Goal: Task Accomplishment & Management: Manage account settings

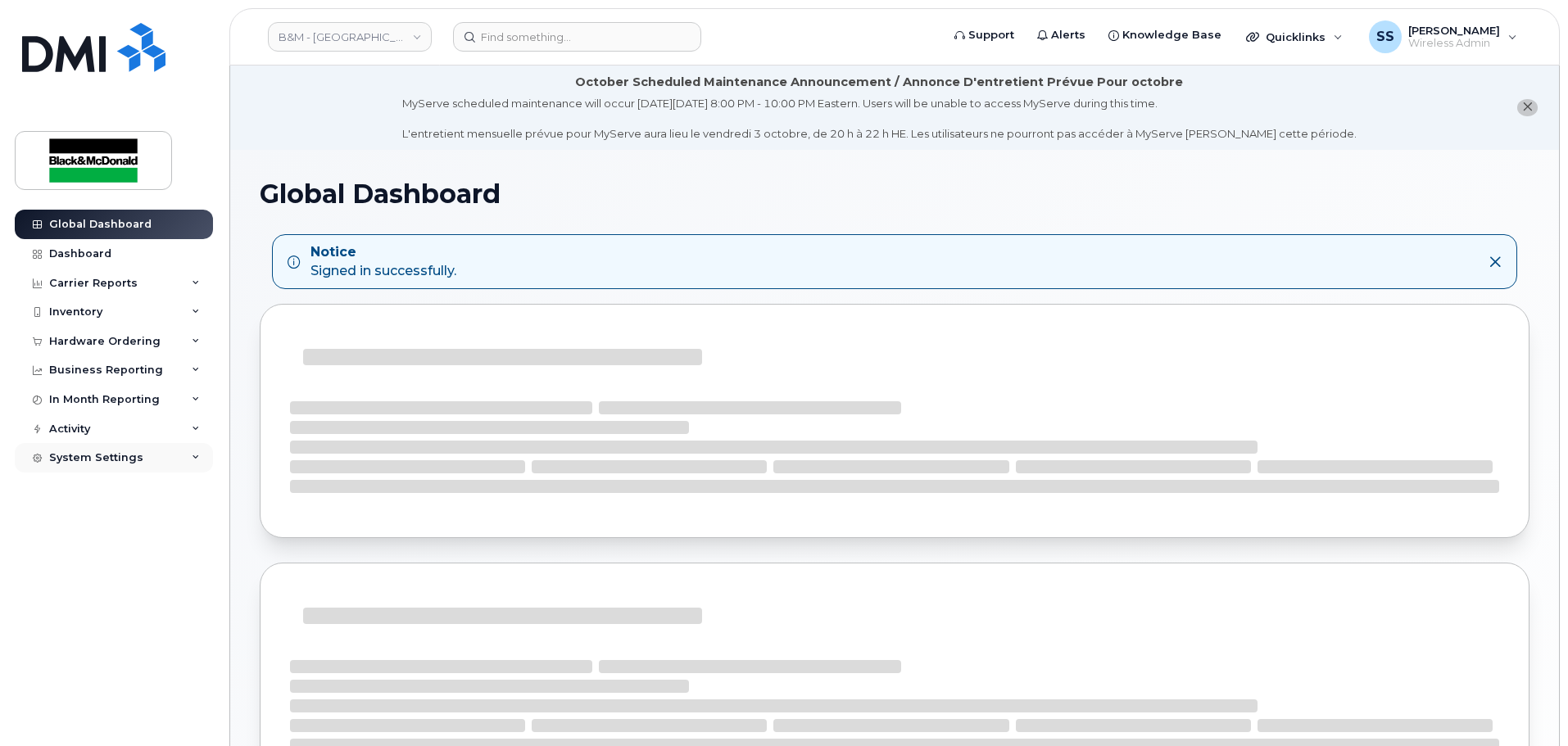
click at [113, 460] on div "System Settings" at bounding box center [96, 458] width 94 height 13
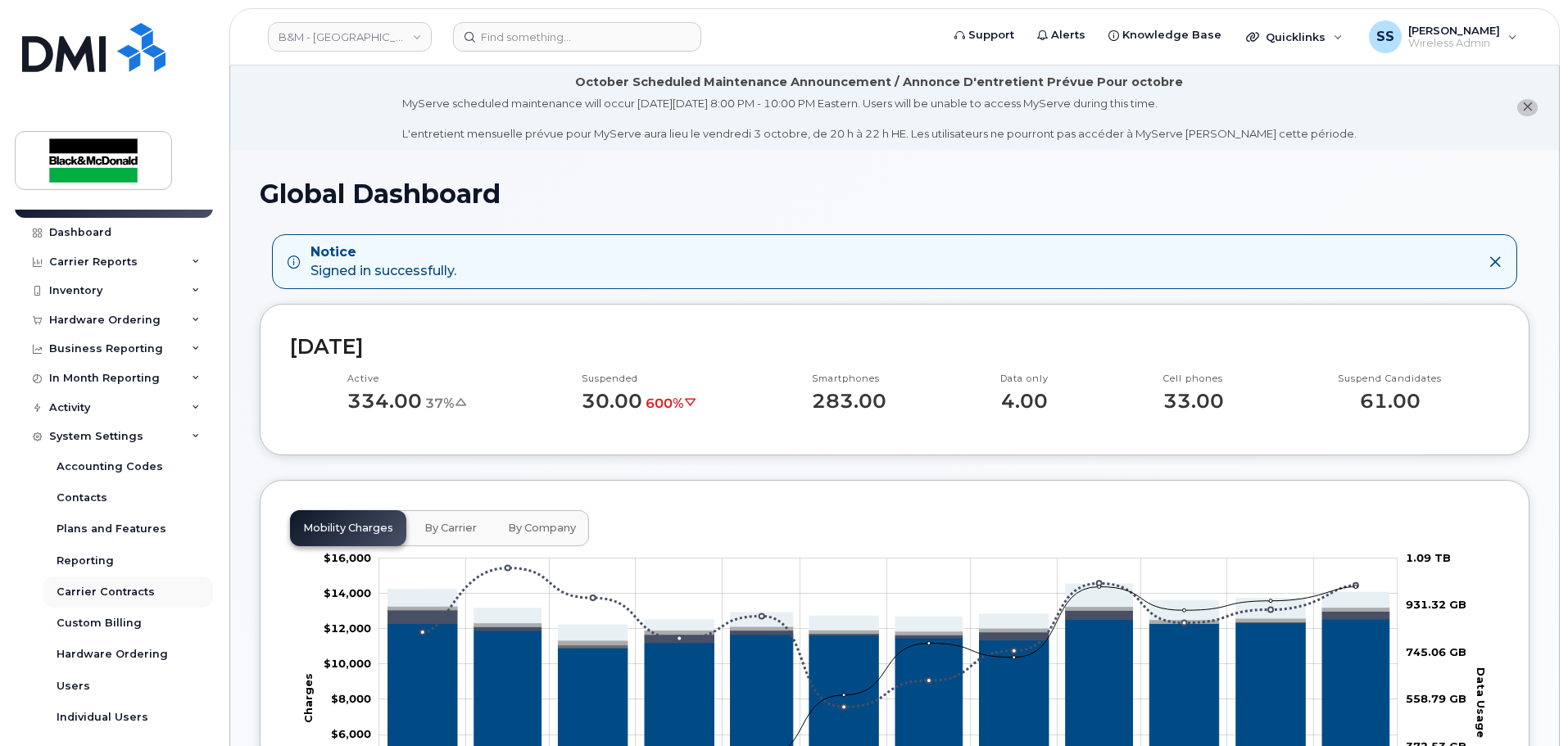
scroll to position [32, 0]
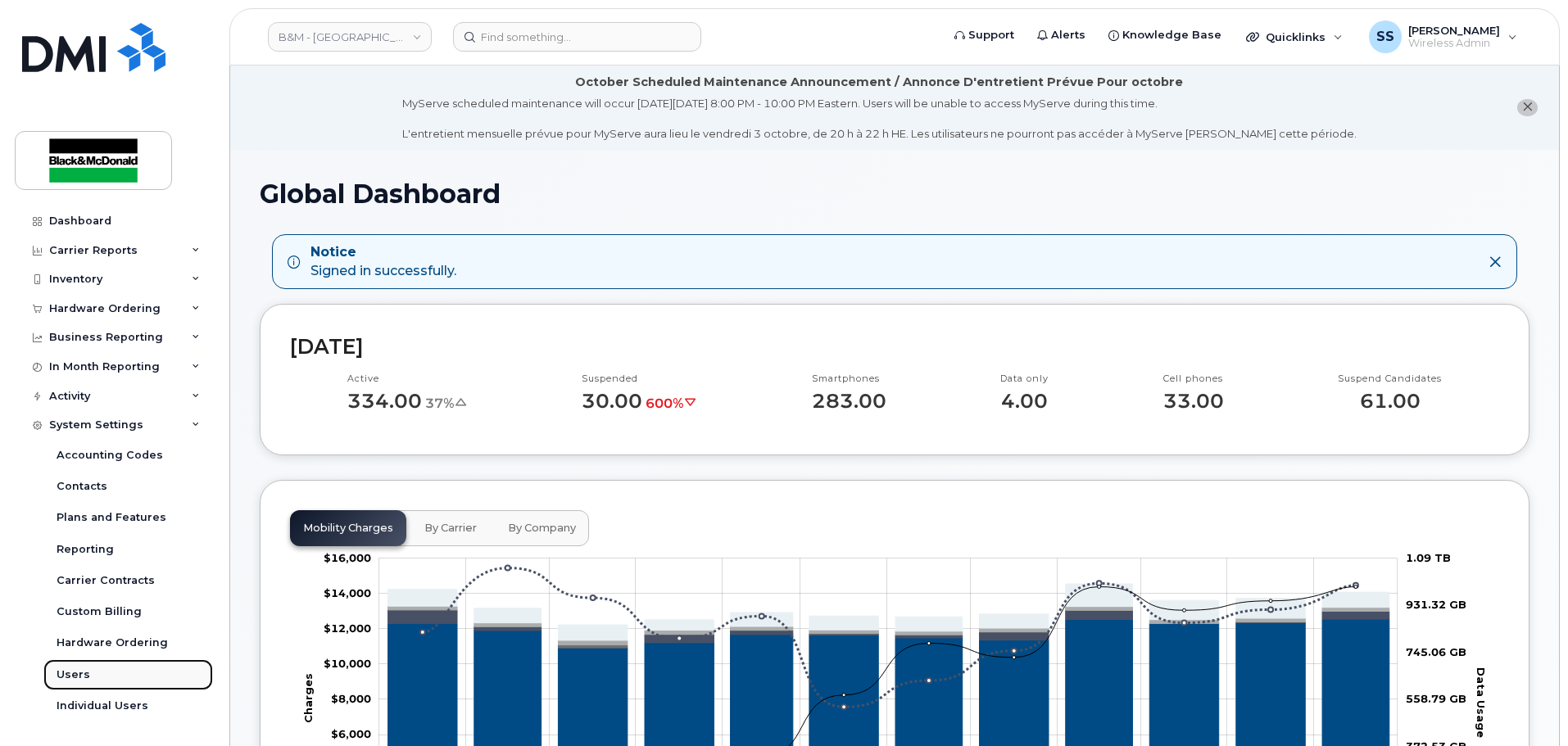
click at [80, 678] on div "Users" at bounding box center [73, 675] width 33 height 15
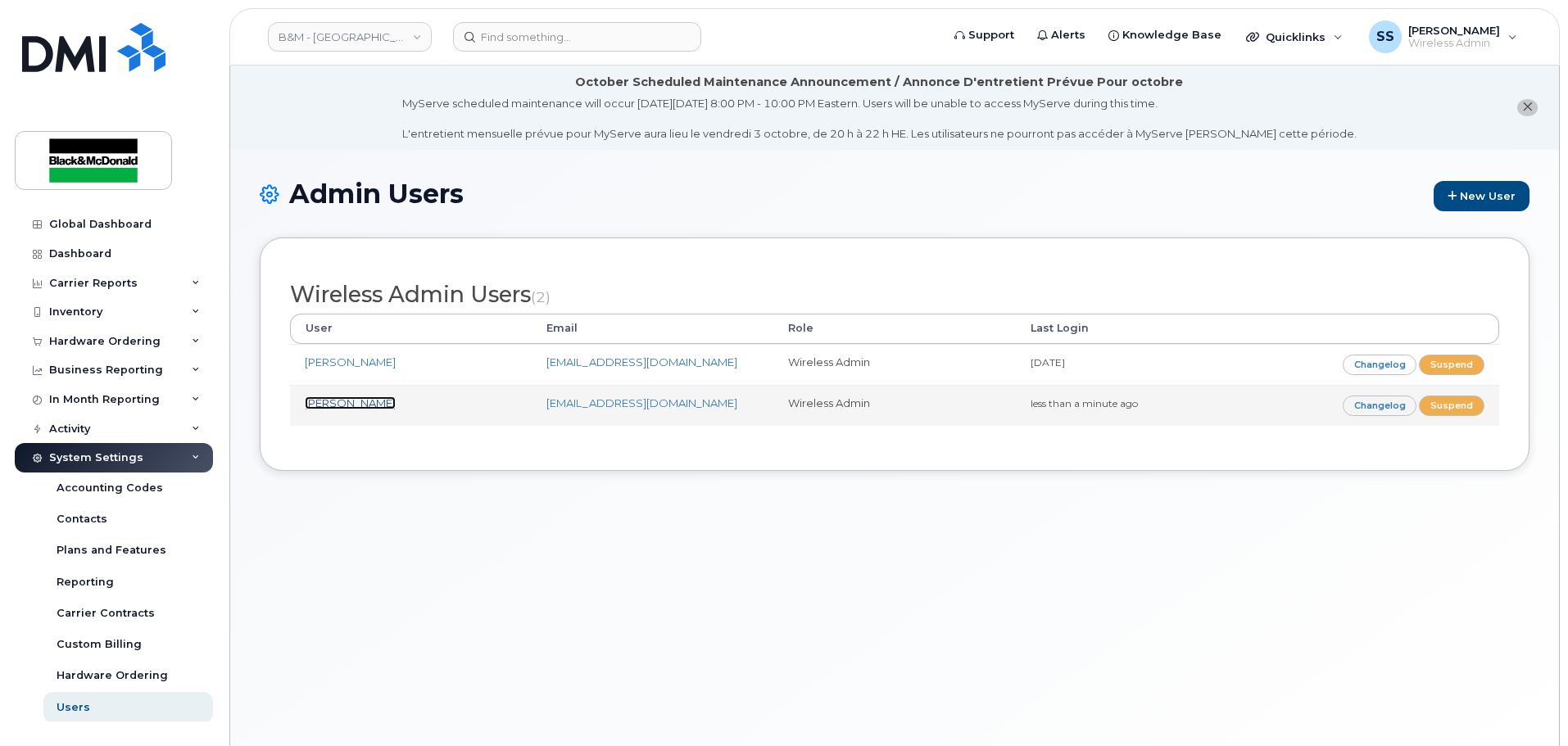
click at [392, 403] on link "[PERSON_NAME]" at bounding box center [350, 403] width 90 height 13
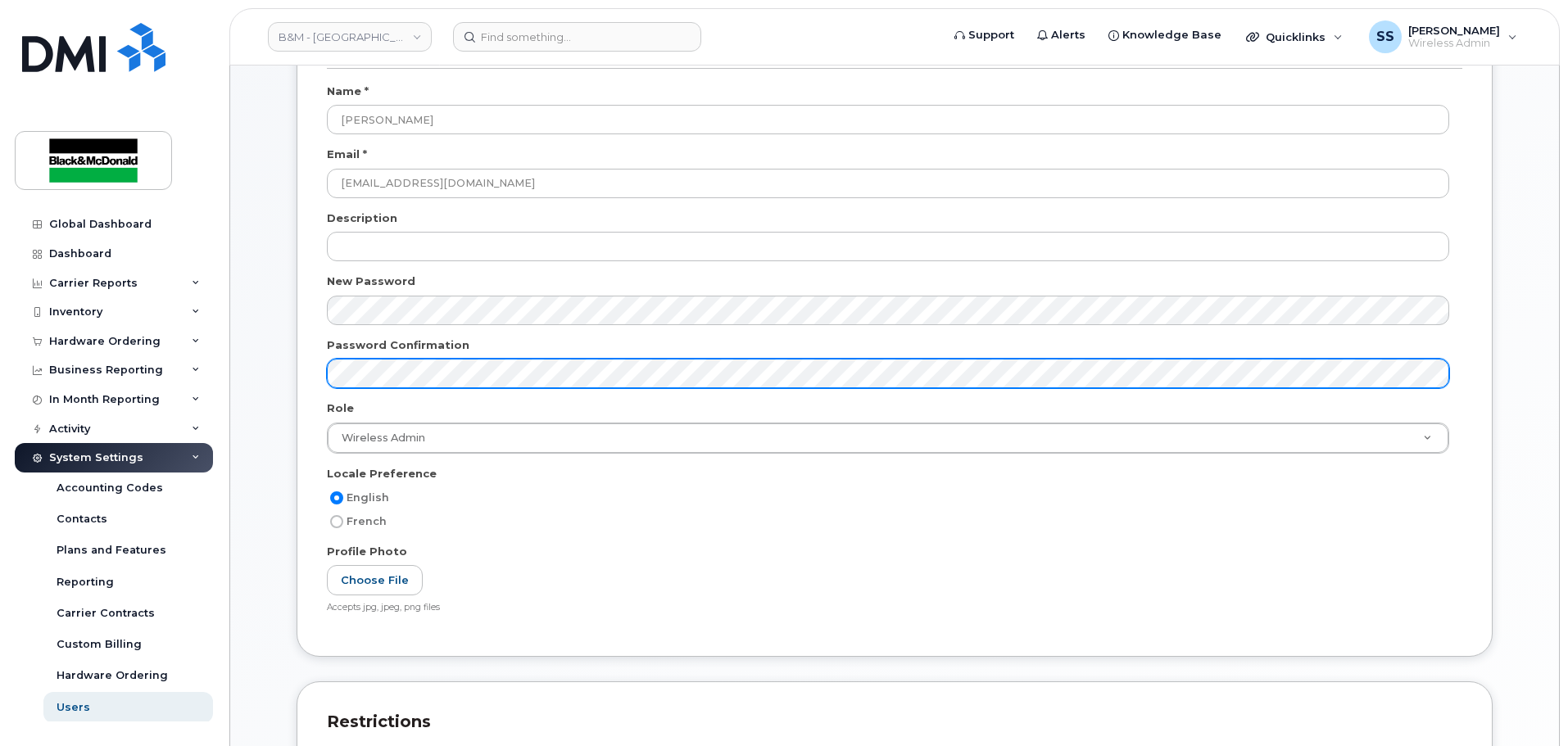
scroll to position [736, 0]
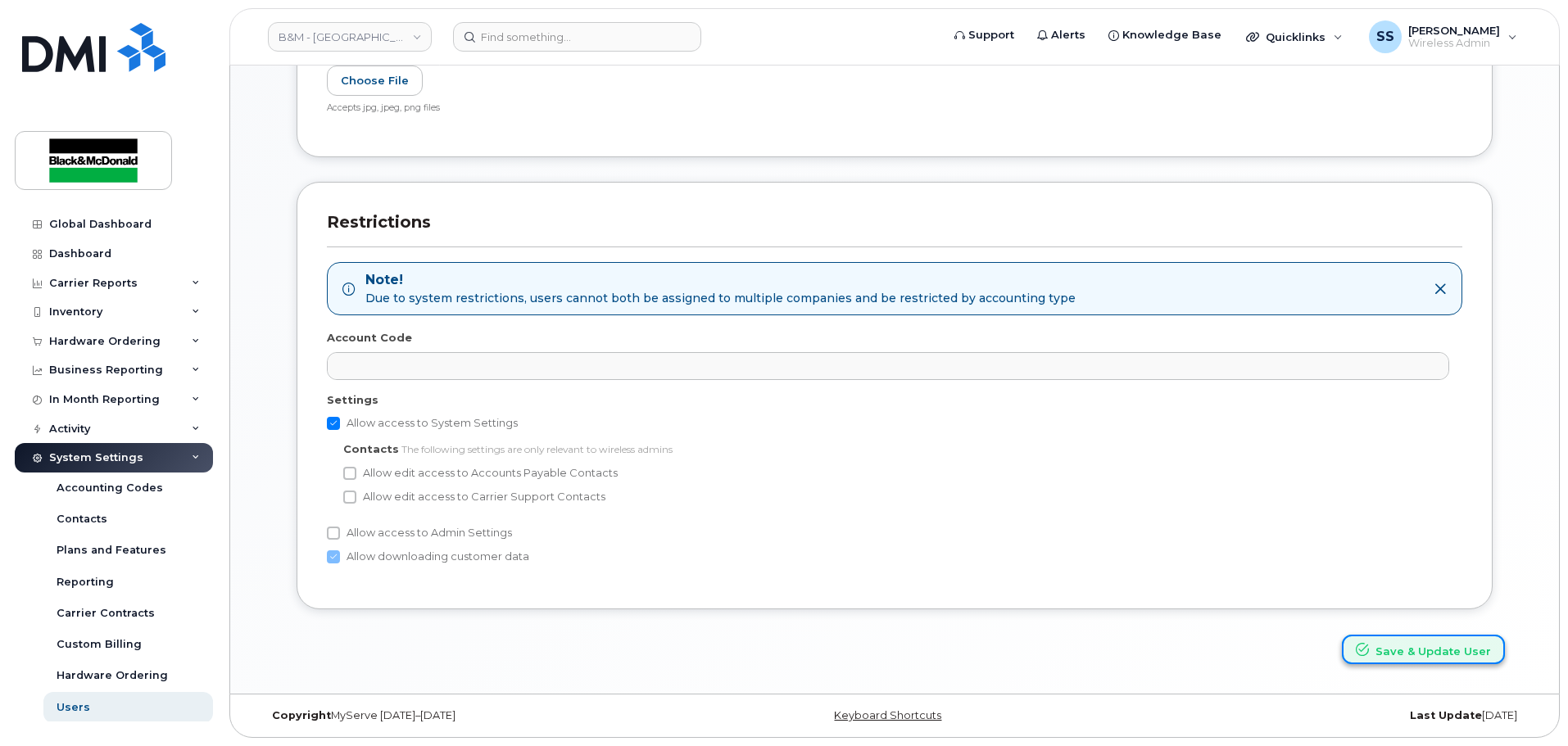
click at [1395, 662] on button "Save & Update User" at bounding box center [1423, 649] width 163 height 30
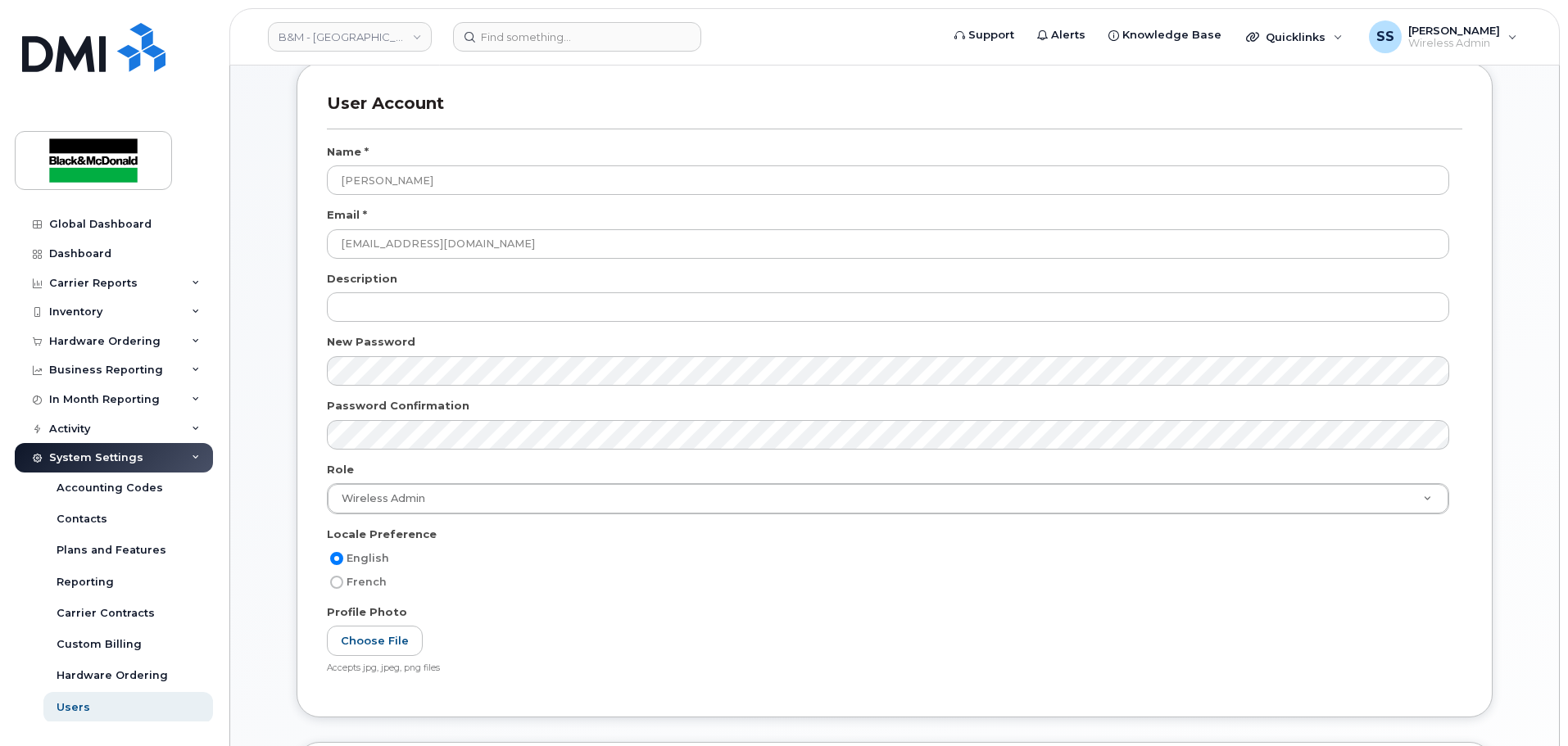
scroll to position [166, 0]
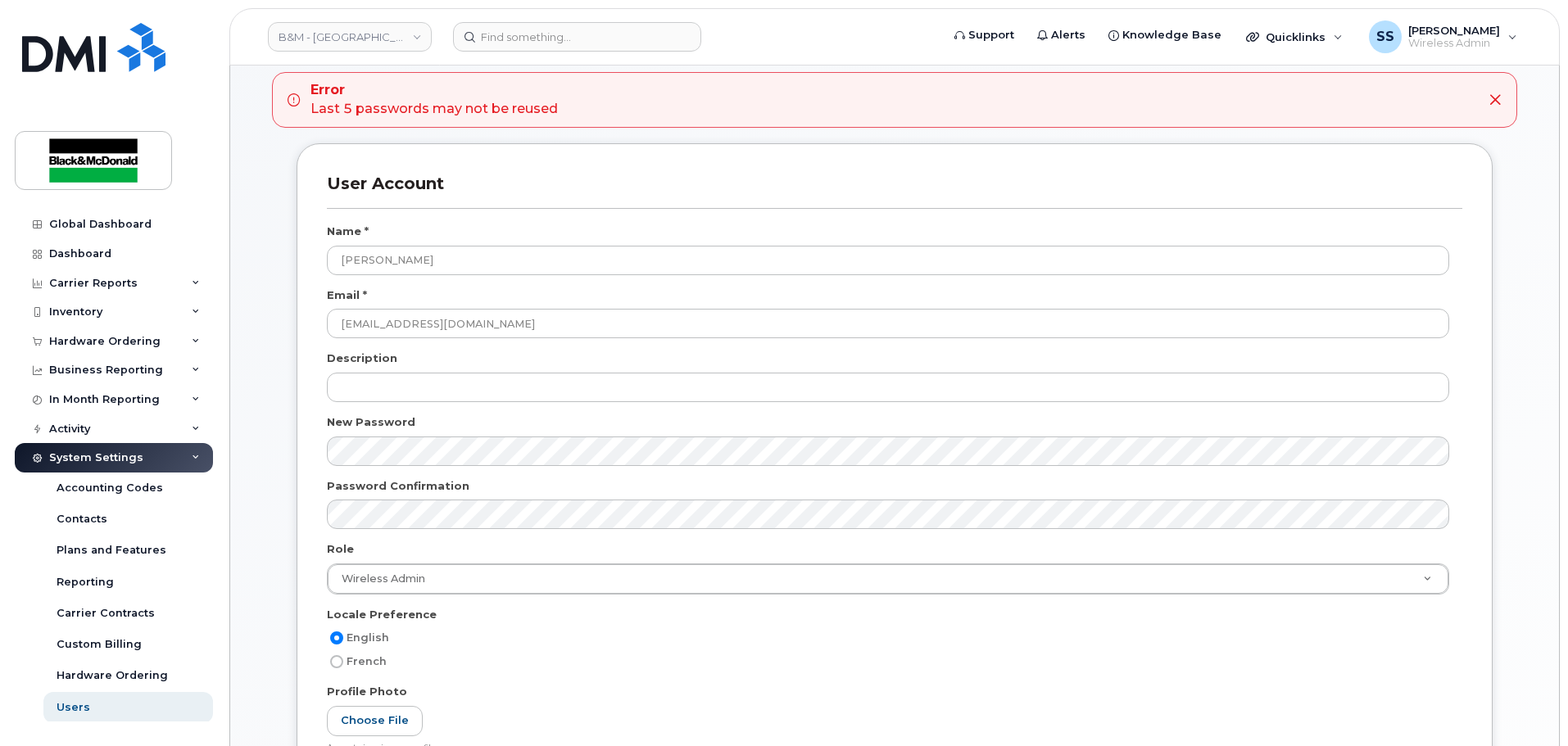
click at [382, 540] on div at bounding box center [894, 520] width 1135 height 42
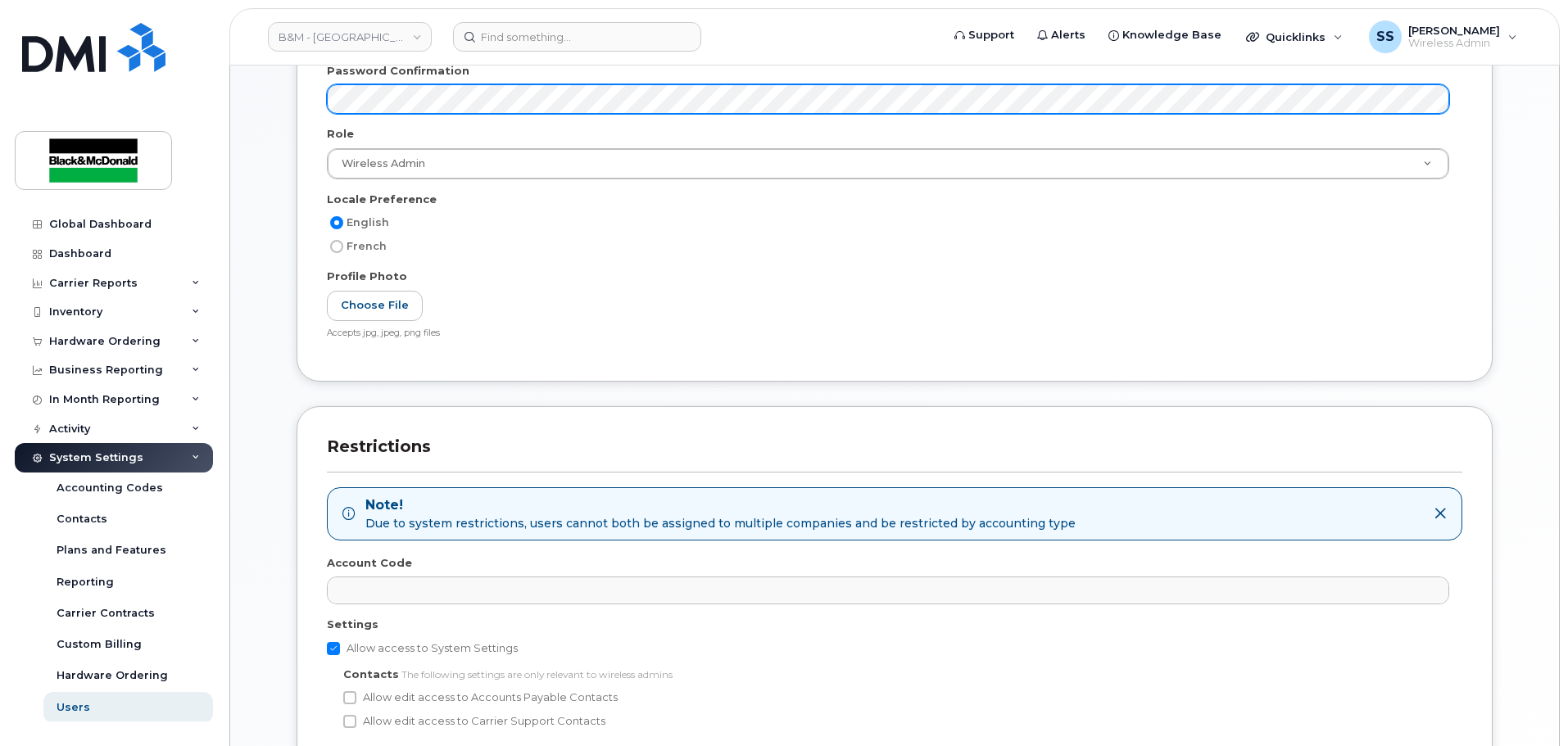
scroll to position [807, 0]
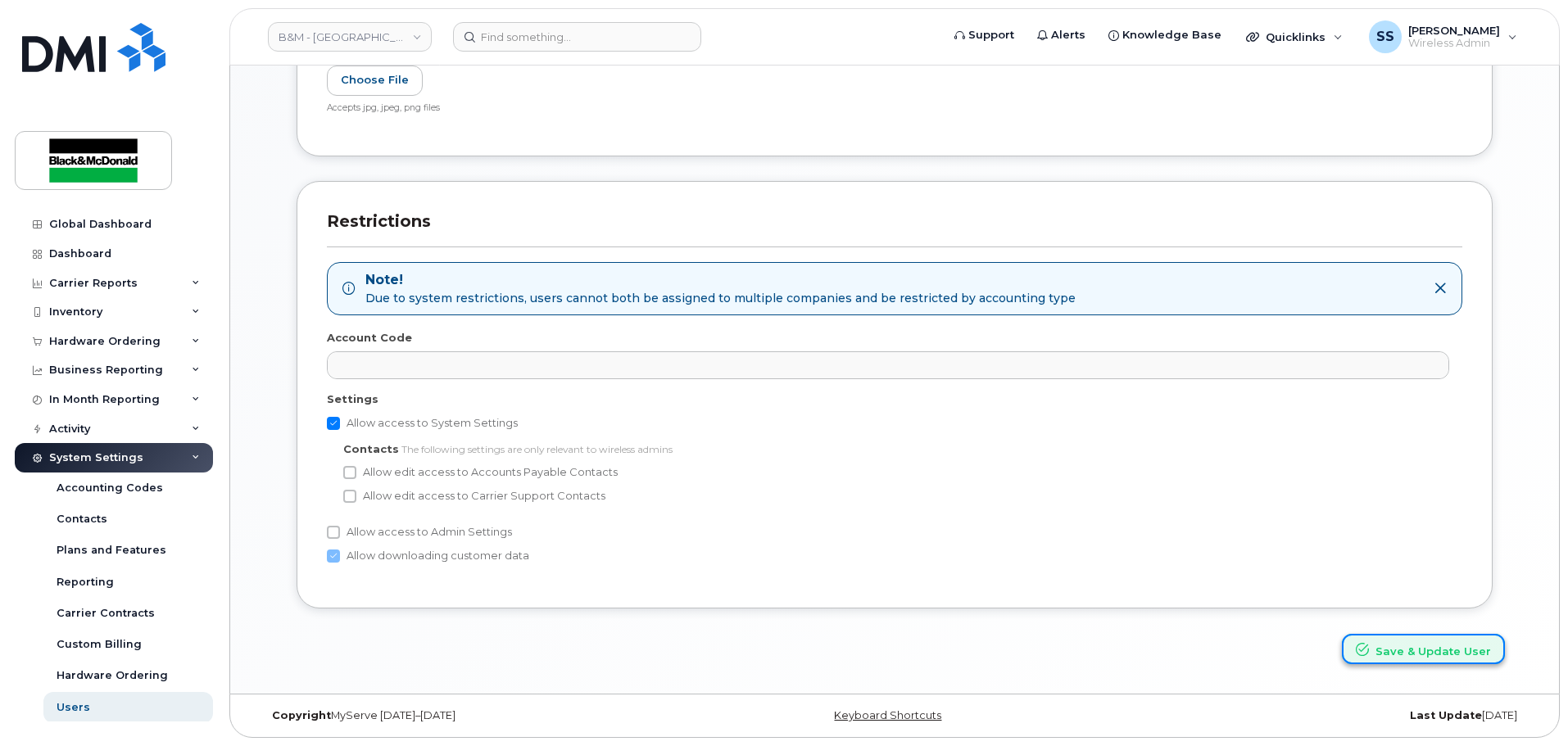
drag, startPoint x: 1381, startPoint y: 642, endPoint x: 1372, endPoint y: 640, distance: 9.2
click at [1381, 642] on button "Save & Update User" at bounding box center [1423, 649] width 163 height 30
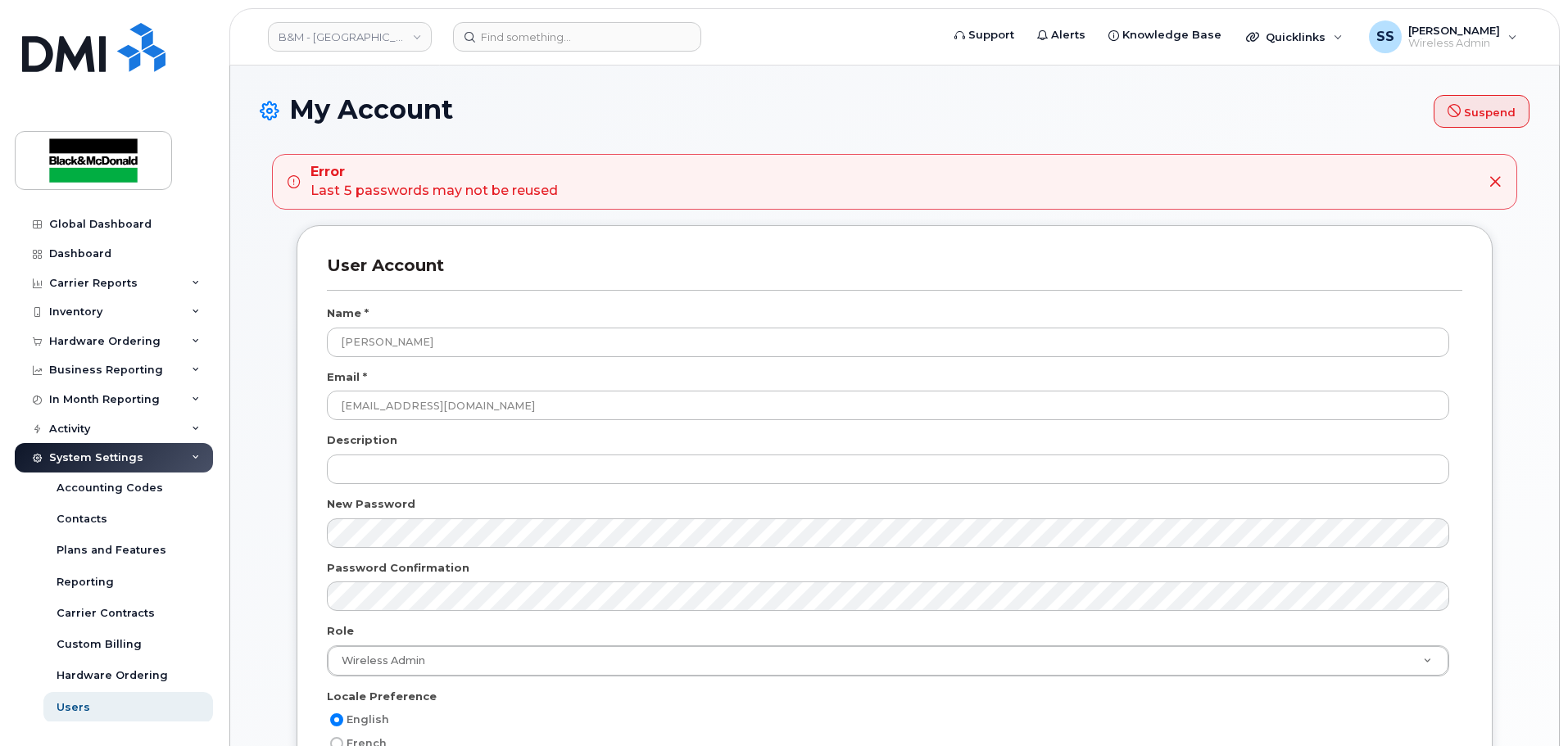
scroll to position [163, 0]
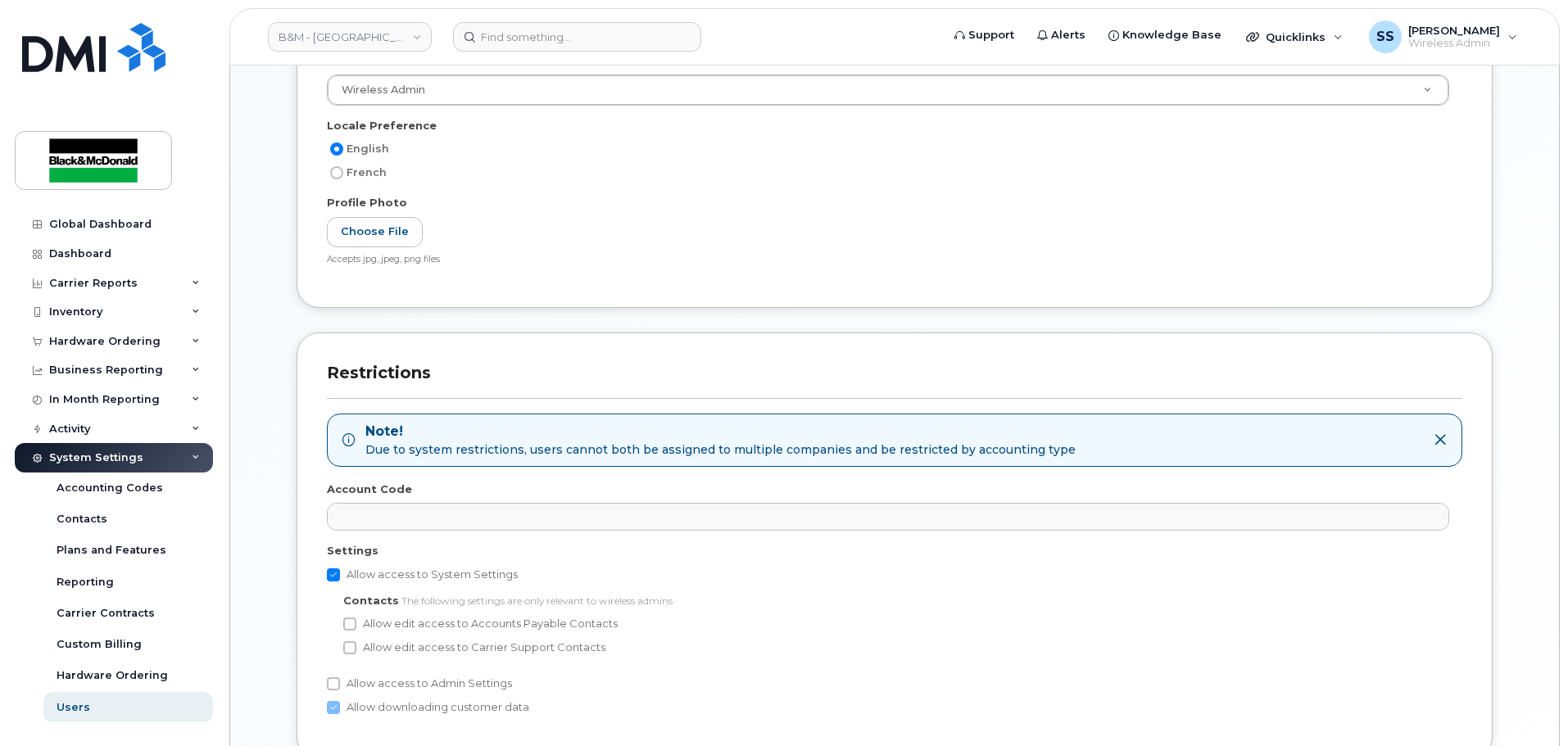
scroll to position [735, 0]
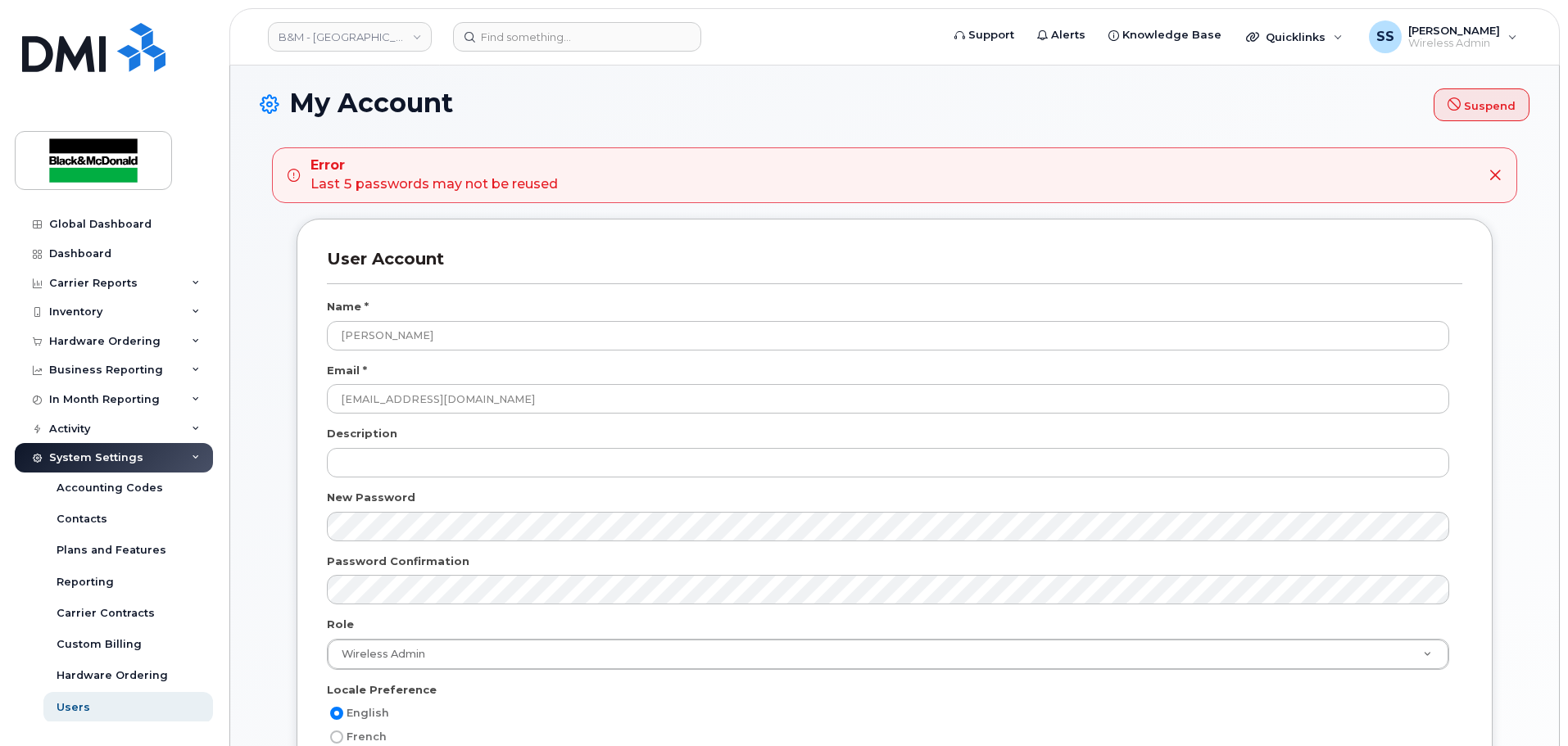
scroll to position [246, 0]
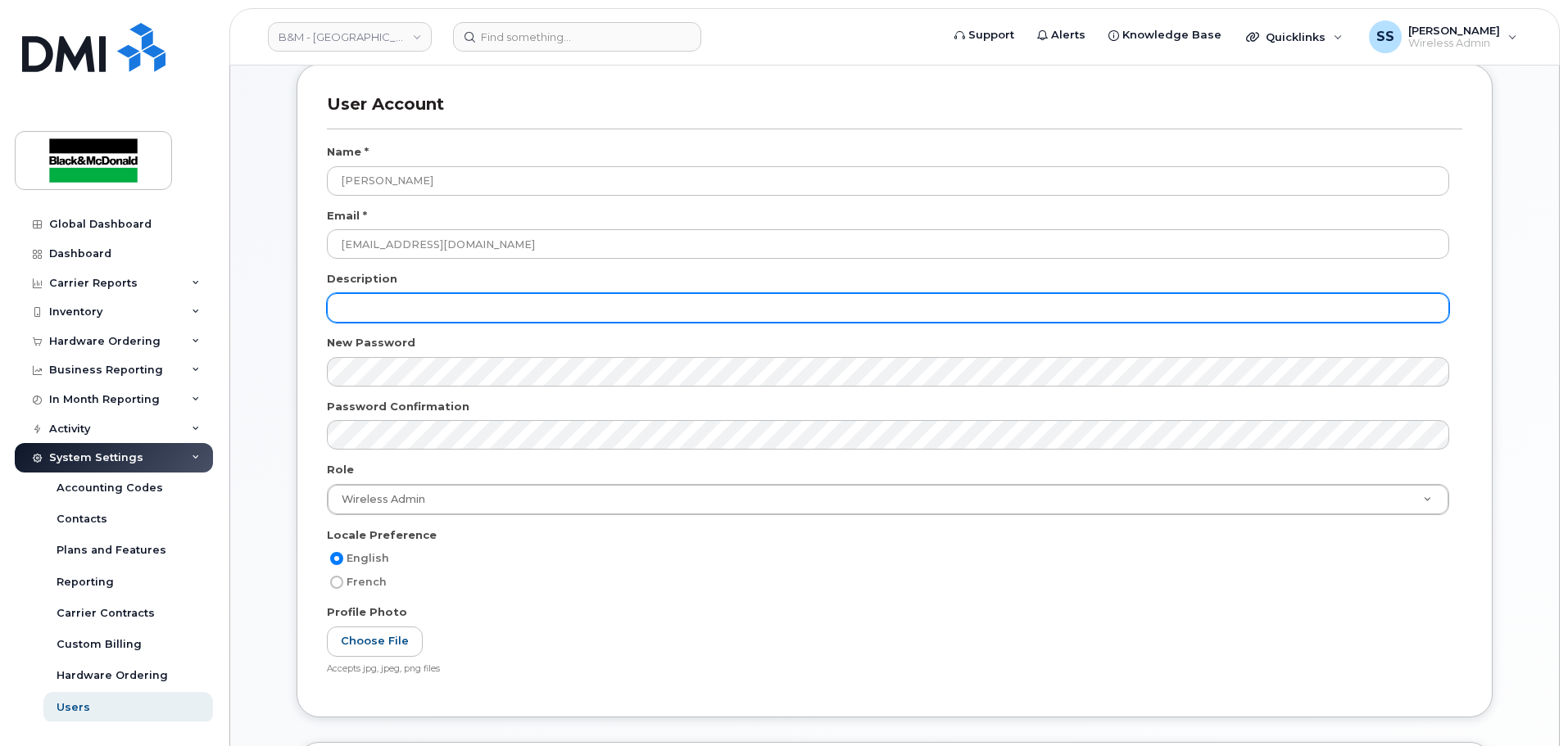
click at [393, 294] on input "text" at bounding box center [887, 308] width 1122 height 30
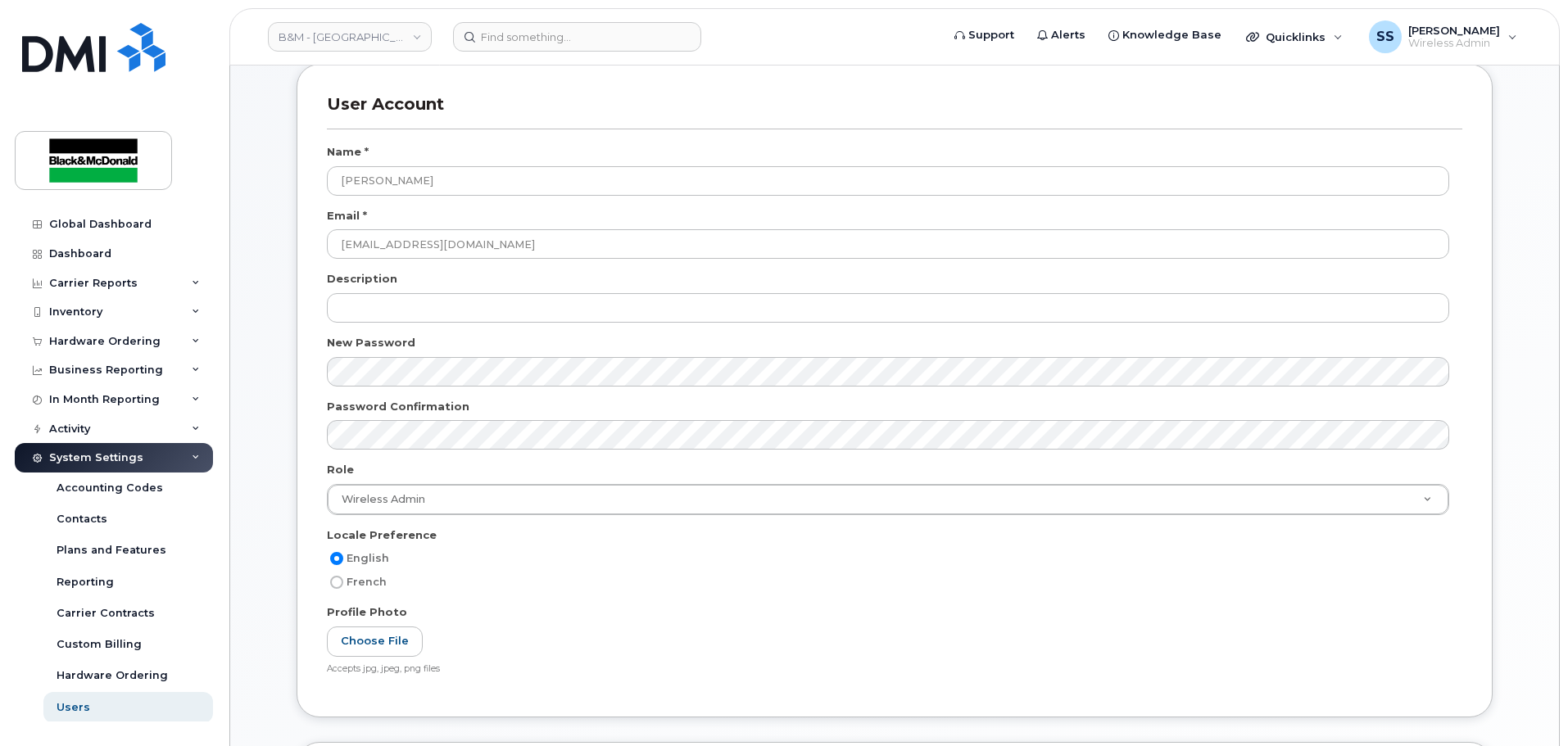
click at [386, 388] on div at bounding box center [894, 378] width 1135 height 42
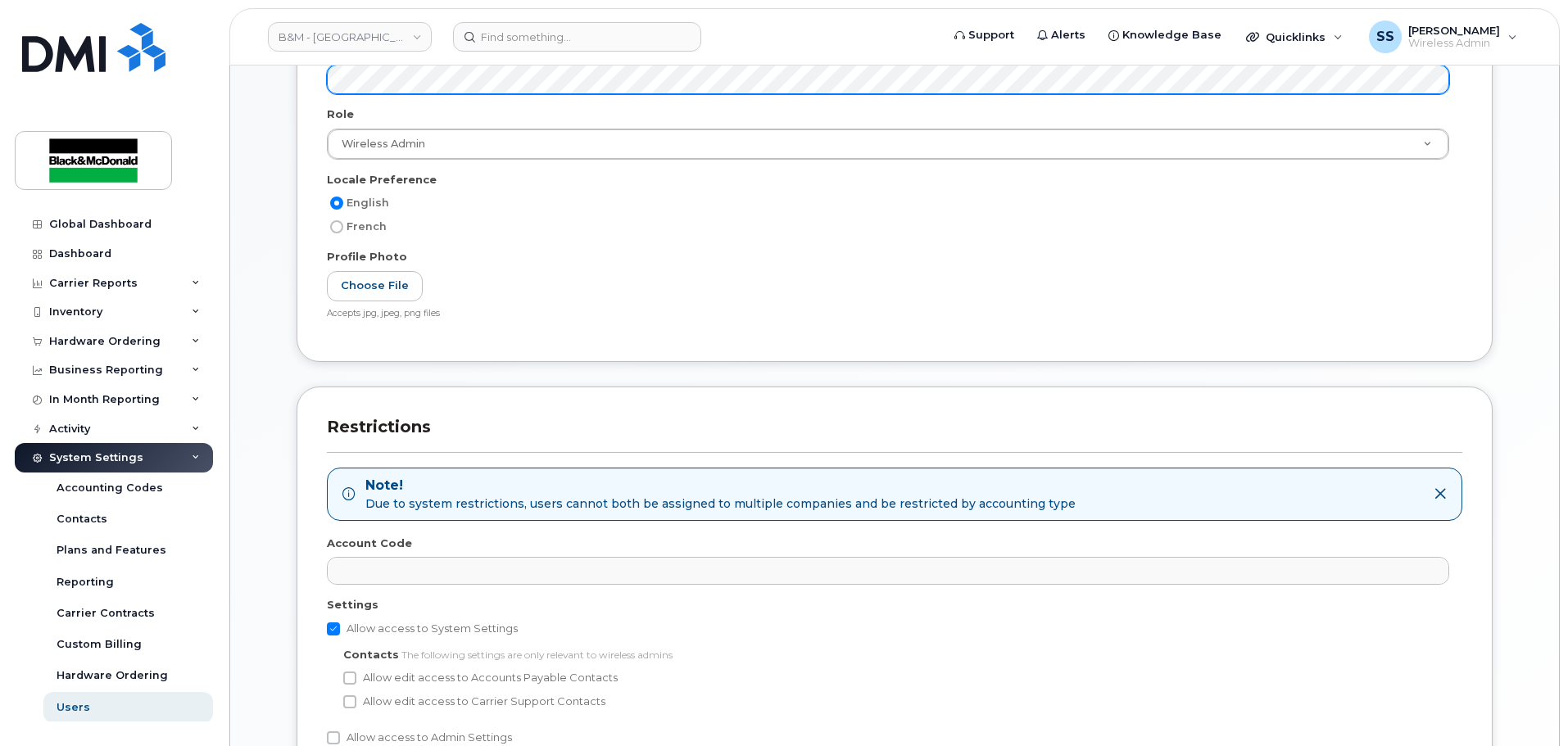
scroll to position [807, 0]
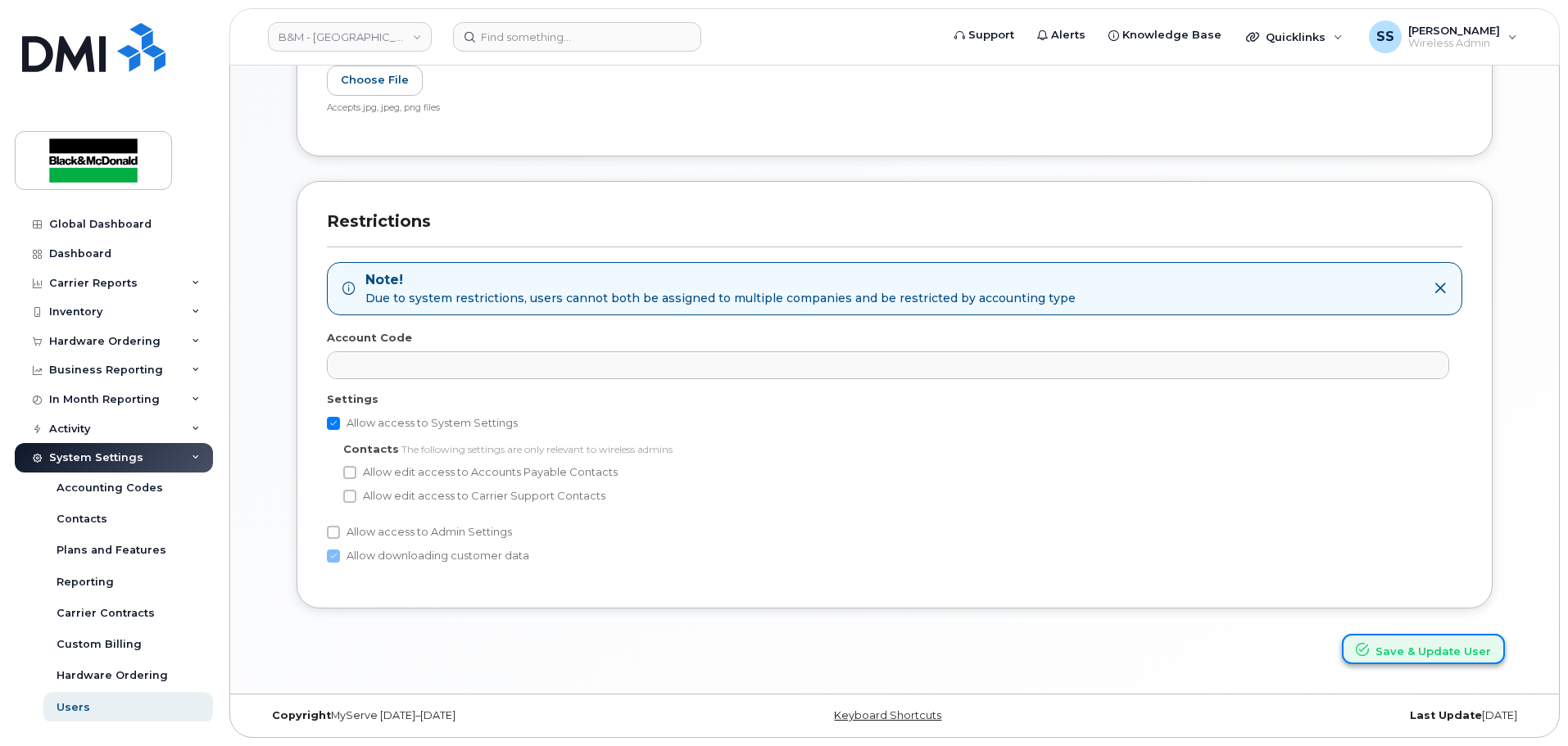
click at [1394, 657] on button "Save & Update User" at bounding box center [1423, 649] width 163 height 30
